Goal: Transaction & Acquisition: Book appointment/travel/reservation

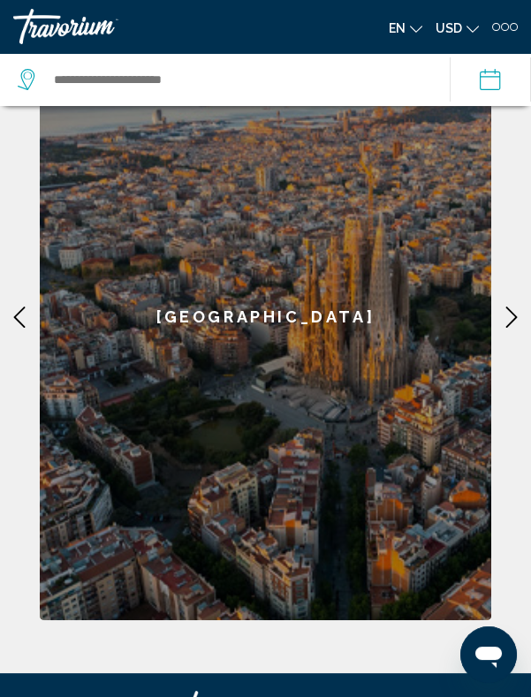
scroll to position [533, 0]
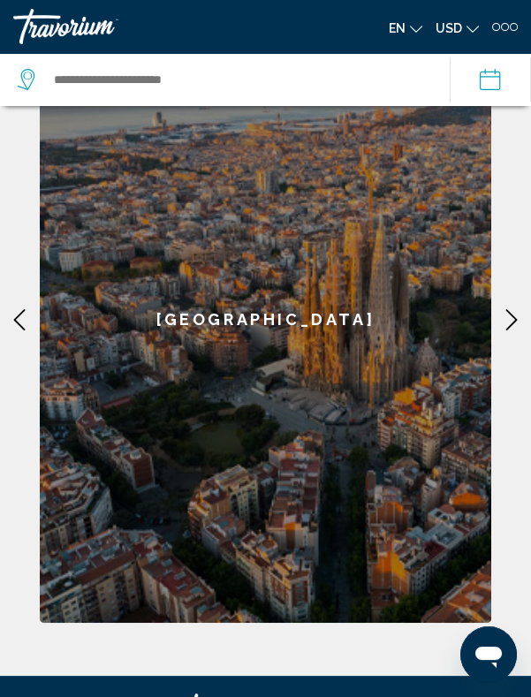
click at [513, 328] on icon "Main content" at bounding box center [511, 319] width 21 height 21
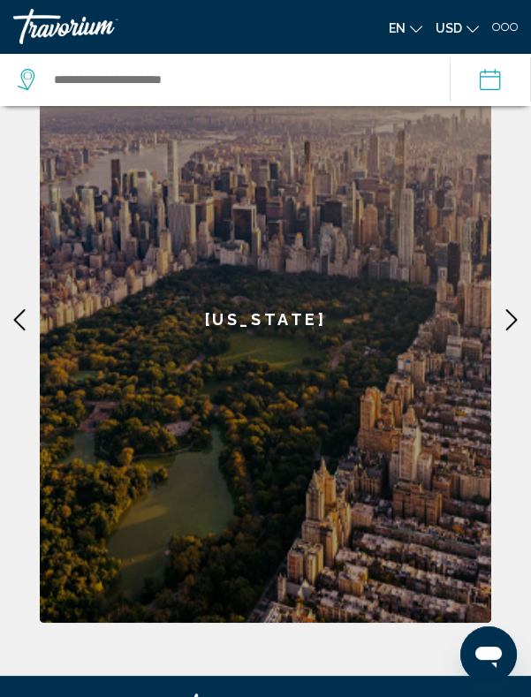
click at [510, 329] on icon "Main content" at bounding box center [511, 319] width 21 height 21
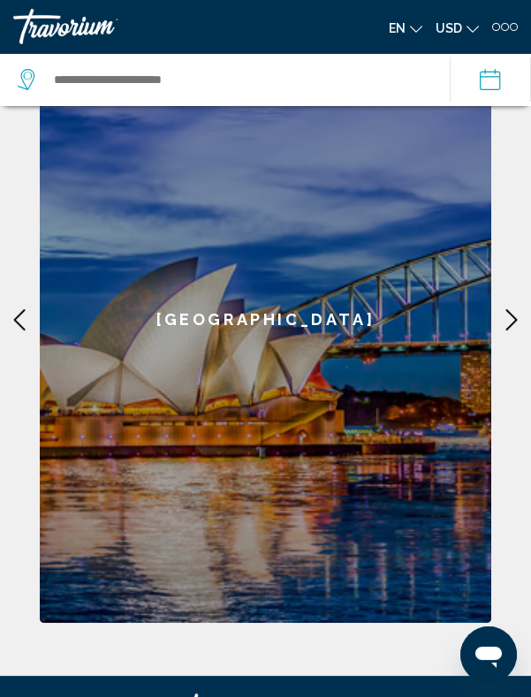
click at [508, 331] on mat-icon "Main content" at bounding box center [512, 320] width 30 height 30
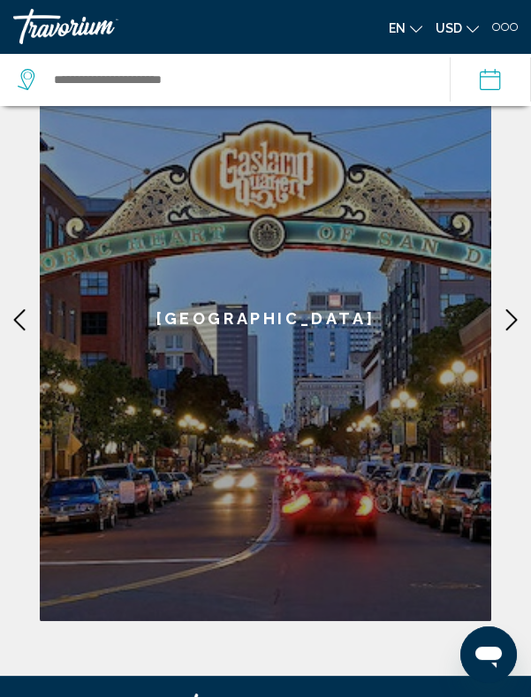
click at [510, 331] on mat-icon "Main content" at bounding box center [512, 320] width 30 height 30
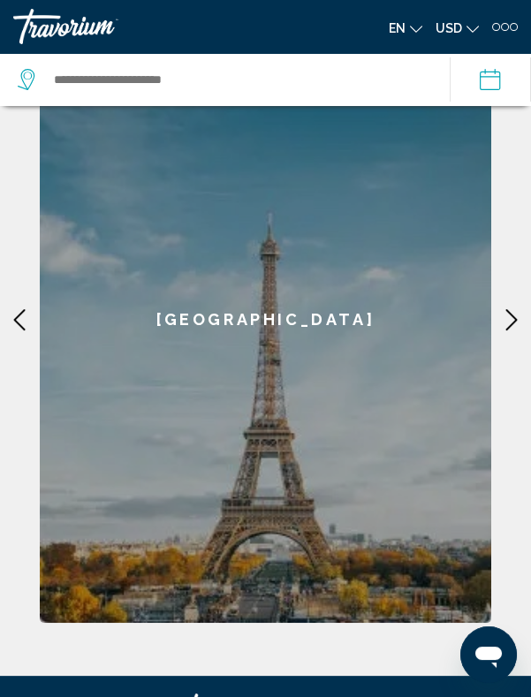
click at [513, 329] on icon "Main content" at bounding box center [511, 319] width 21 height 21
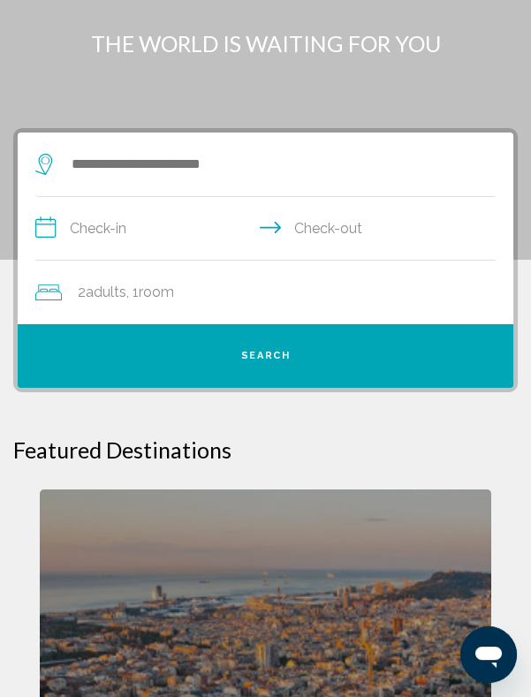
scroll to position [0, 0]
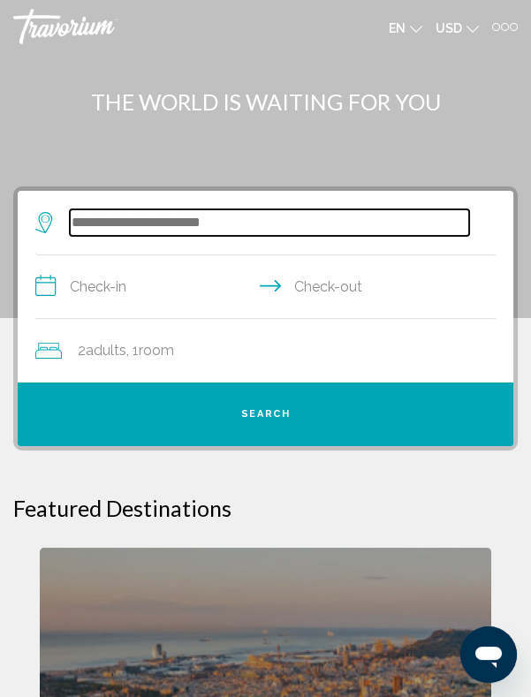
click at [293, 227] on input "Search widget" at bounding box center [269, 222] width 399 height 27
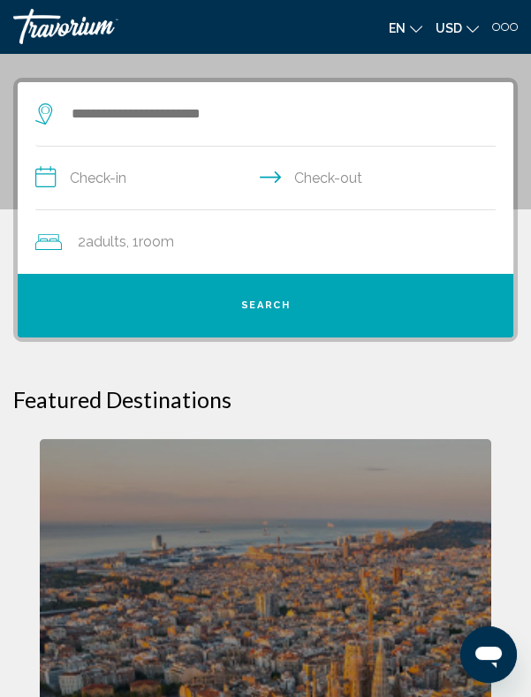
click at [285, 230] on div "2 Adult Adults , 1 Room rooms" at bounding box center [274, 242] width 478 height 25
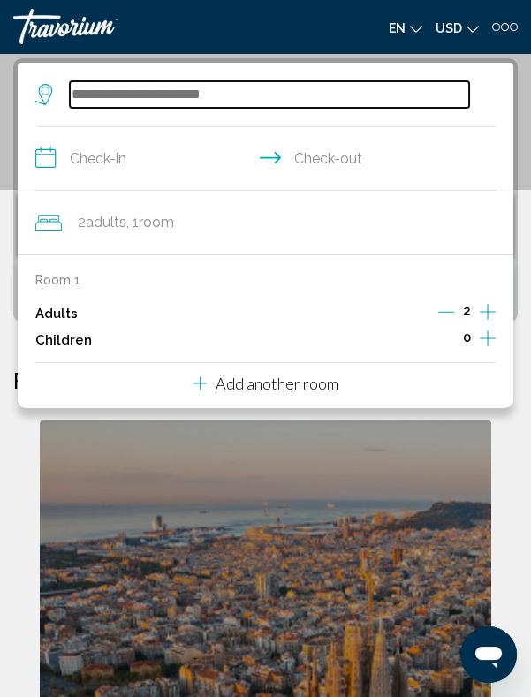
click at [218, 100] on input "Search widget" at bounding box center [269, 94] width 399 height 27
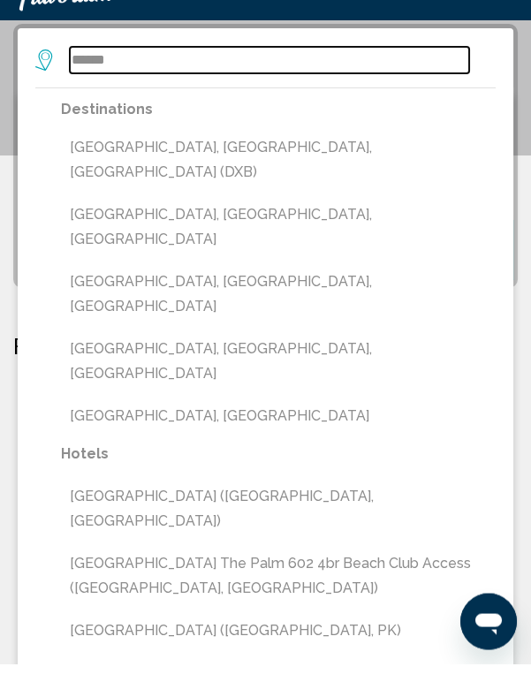
scroll to position [129, 0]
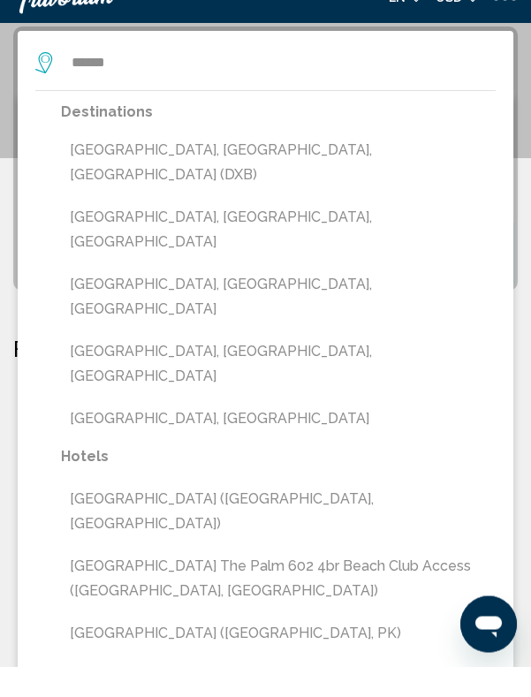
click at [238, 433] on button "[GEOGRAPHIC_DATA], [GEOGRAPHIC_DATA]" at bounding box center [278, 450] width 435 height 34
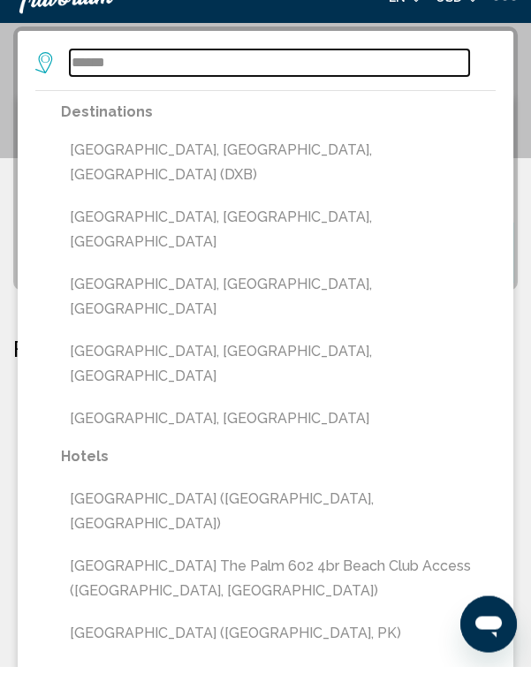
type input "**********"
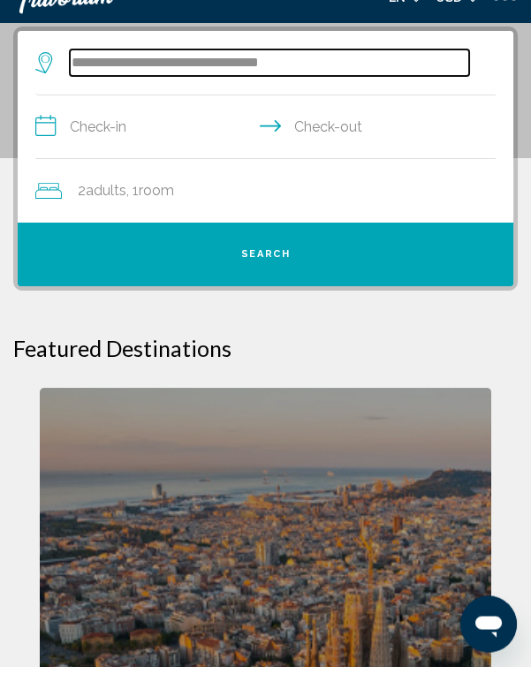
scroll to position [128, 0]
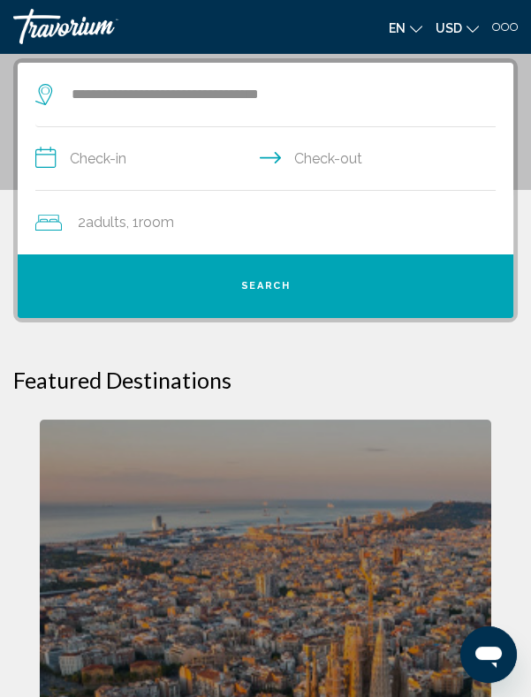
click at [110, 165] on input "**********" at bounding box center [269, 161] width 468 height 68
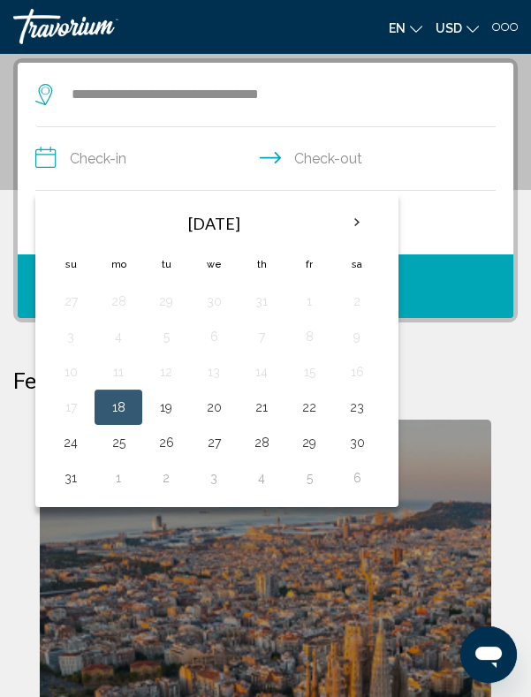
click at [350, 226] on th "Next month" at bounding box center [357, 222] width 48 height 39
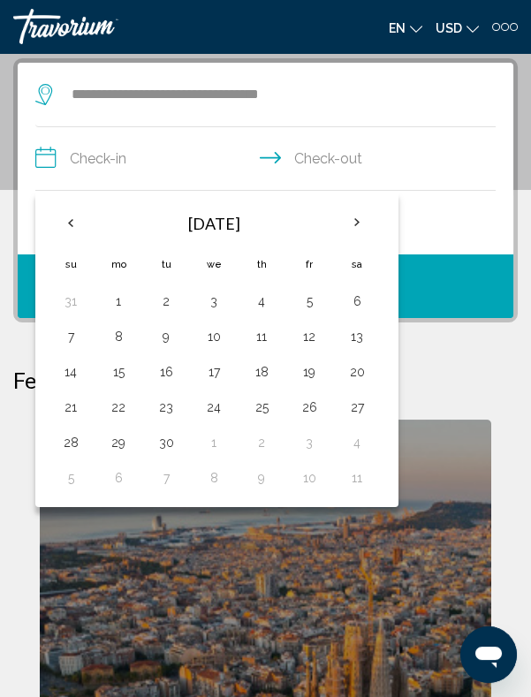
click at [356, 228] on th "Next month" at bounding box center [357, 222] width 48 height 39
click at [353, 229] on th "Next month" at bounding box center [357, 222] width 48 height 39
click at [352, 231] on th "Next month" at bounding box center [357, 222] width 48 height 39
click at [253, 306] on button "4" at bounding box center [261, 301] width 28 height 25
click at [166, 342] on button "9" at bounding box center [166, 336] width 28 height 25
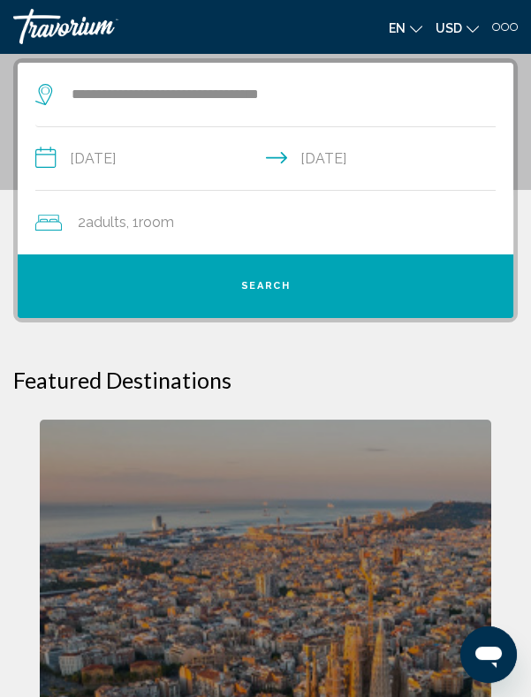
click at [155, 171] on input "**********" at bounding box center [269, 161] width 468 height 68
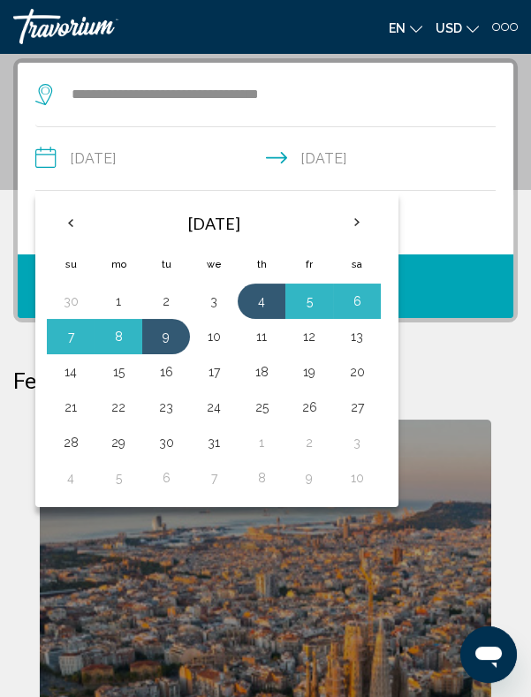
click at [170, 340] on button "9" at bounding box center [166, 336] width 28 height 25
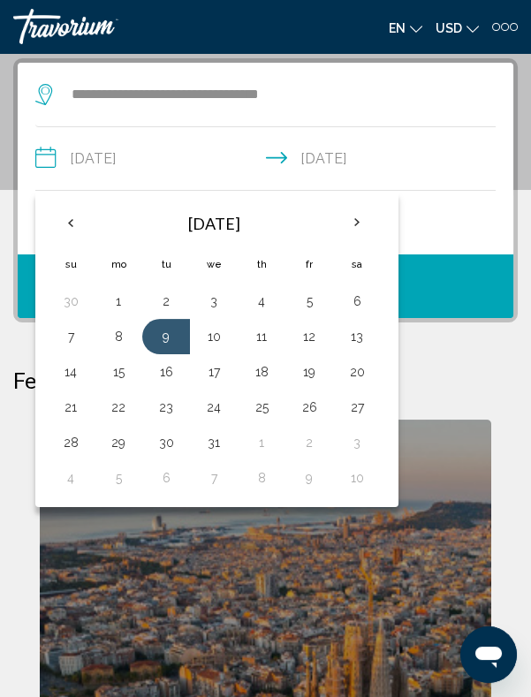
click at [65, 374] on button "14" at bounding box center [71, 372] width 28 height 25
type input "**********"
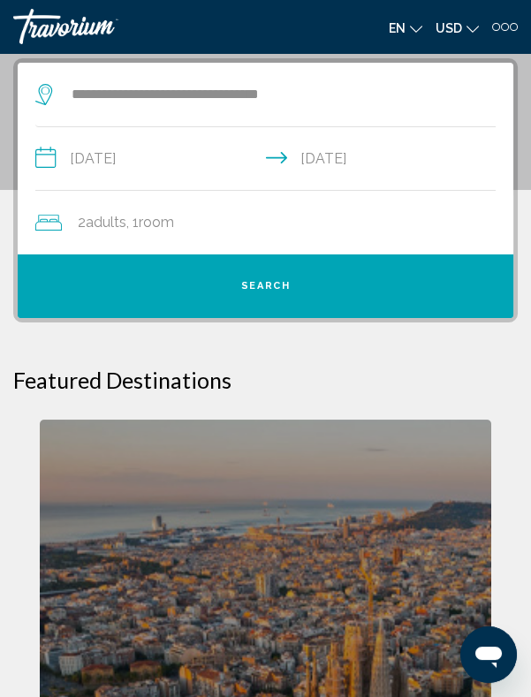
click at [278, 293] on button "Search" at bounding box center [266, 287] width 496 height 64
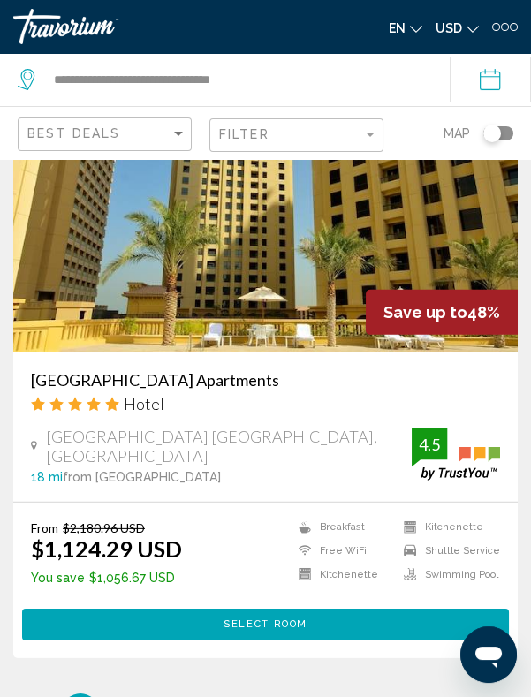
scroll to position [7020, 0]
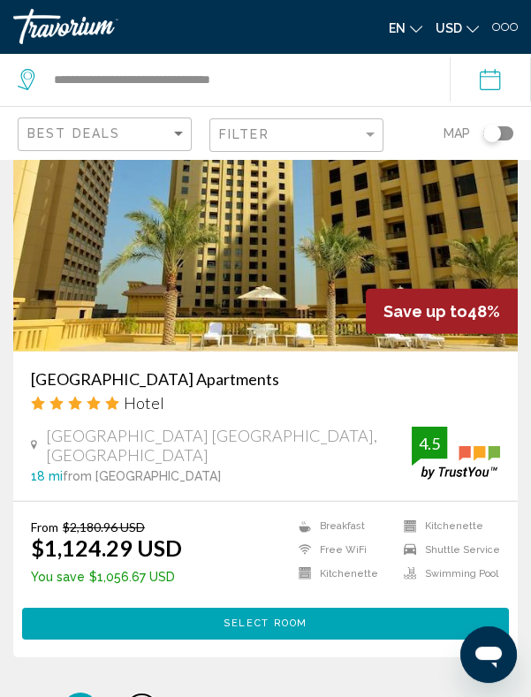
click at [139, 695] on link "page 2" at bounding box center [141, 710] width 31 height 31
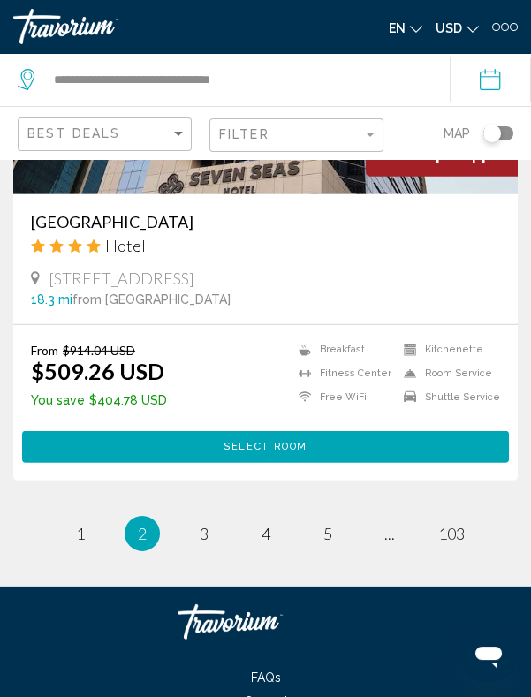
scroll to position [7124, 0]
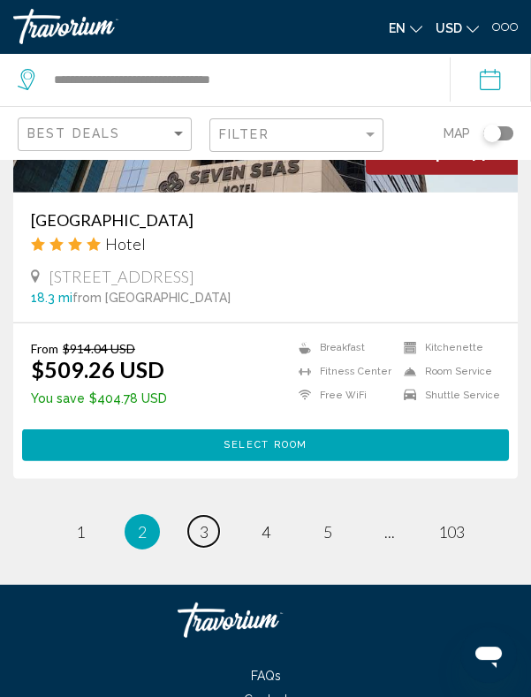
click at [212, 547] on link "page 3" at bounding box center [203, 531] width 31 height 31
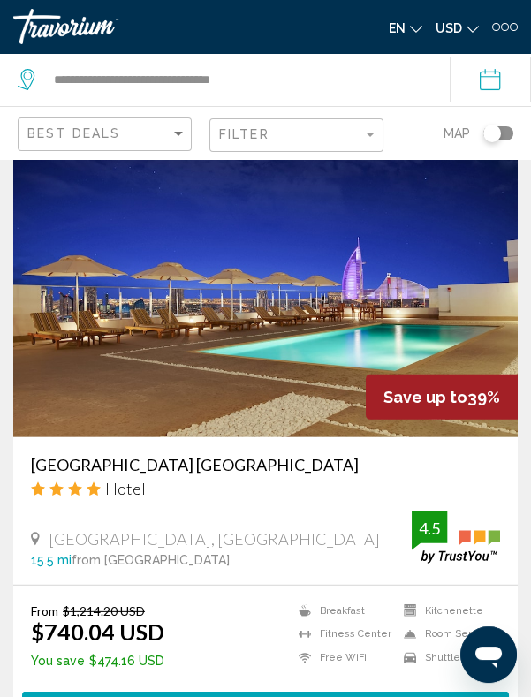
scroll to position [6895, 0]
